Goal: Find specific page/section: Find specific page/section

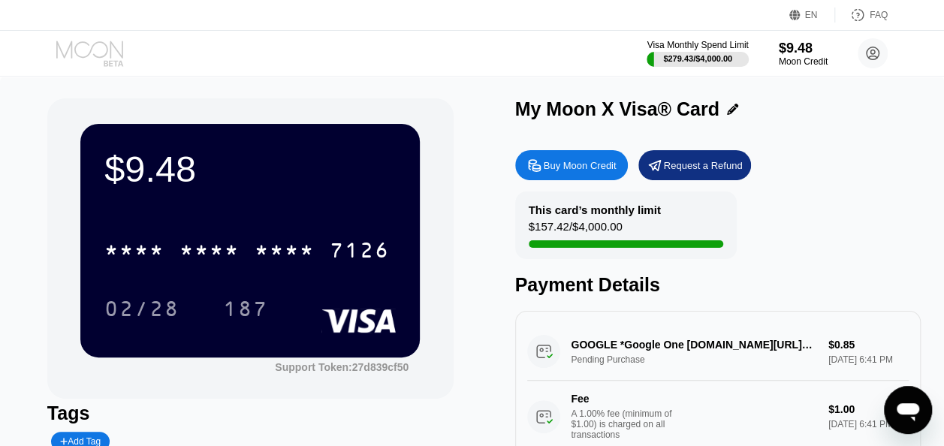
click at [102, 57] on icon at bounding box center [91, 54] width 70 height 26
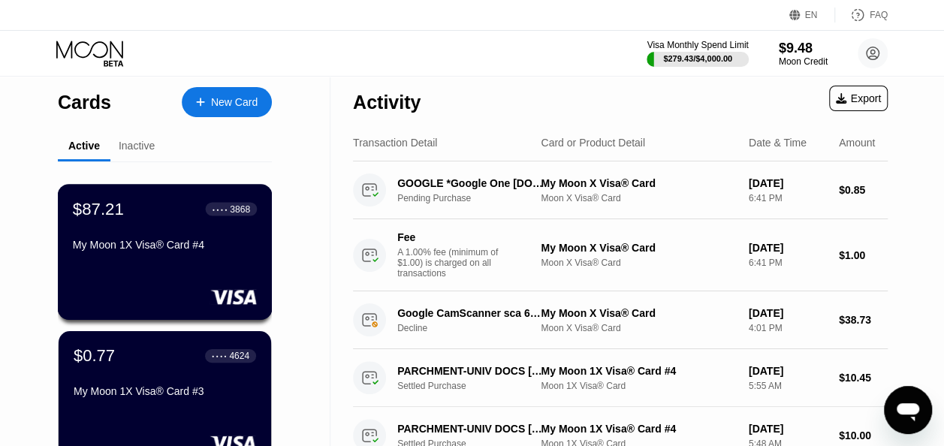
scroll to position [2, 0]
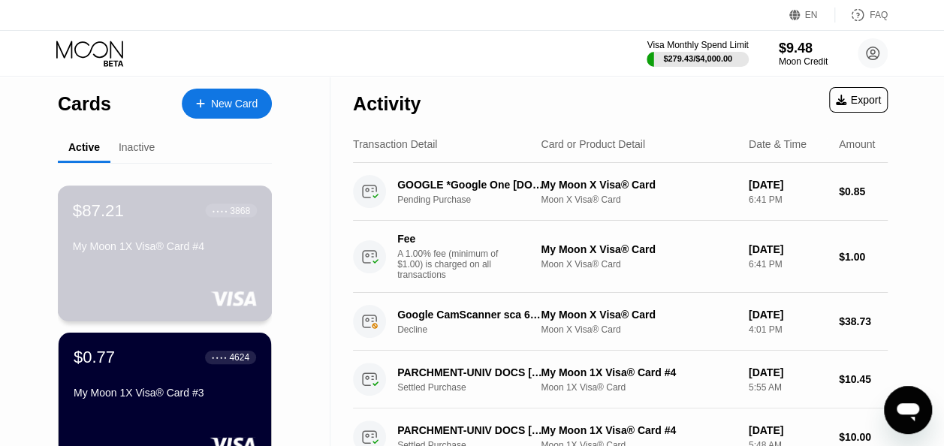
click at [173, 244] on div "My Moon 1X Visa® Card #4" at bounding box center [165, 246] width 184 height 12
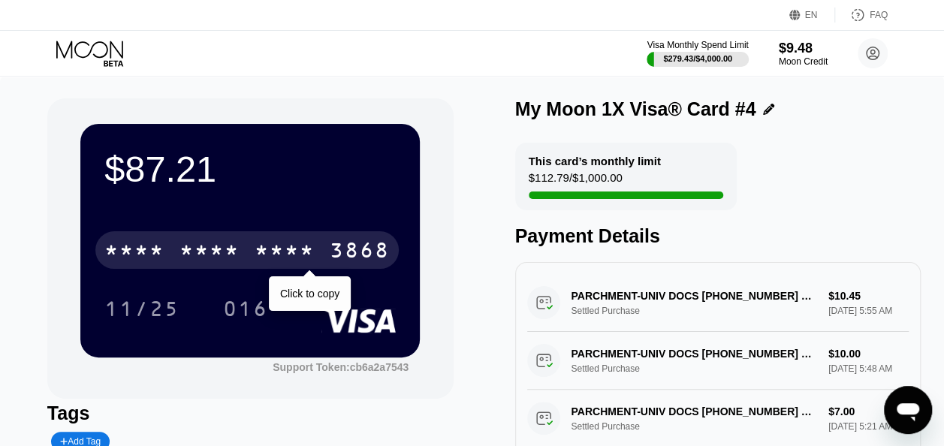
click at [350, 242] on div "* * * * * * * * * * * * 3868" at bounding box center [246, 250] width 303 height 38
